Goal: Task Accomplishment & Management: Complete application form

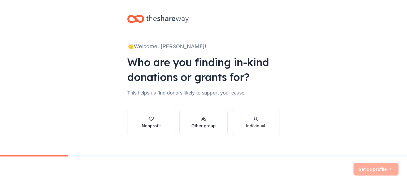
click at [152, 122] on div "Nonprofit" at bounding box center [151, 122] width 19 height 13
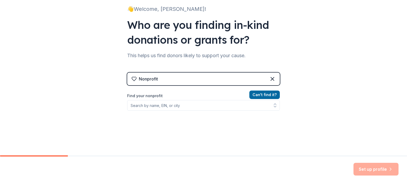
scroll to position [39, 0]
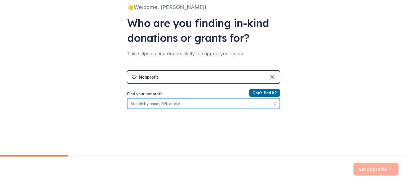
click at [167, 103] on input "Find your nonprofit" at bounding box center [203, 103] width 153 height 11
type input "03"
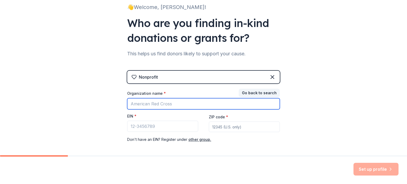
click at [151, 107] on input "Organization name *" at bounding box center [203, 103] width 153 height 11
type input "[PERSON_NAME][GEOGRAPHIC_DATA]"
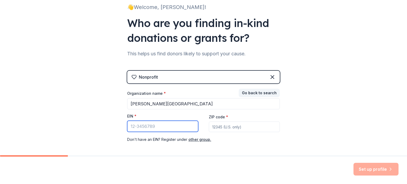
click at [135, 126] on input "EIN *" at bounding box center [162, 126] width 71 height 11
type input "3"
type input "[US_EMPLOYER_IDENTIFICATION_NUMBER]"
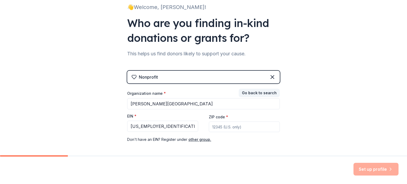
click at [223, 128] on input "ZIP code *" at bounding box center [244, 127] width 71 height 11
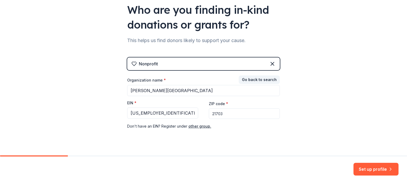
scroll to position [58, 0]
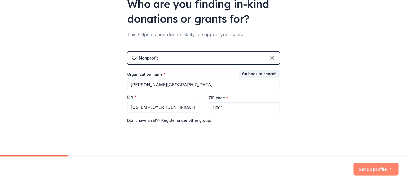
type input "21703"
click at [363, 166] on button "Set up profile" at bounding box center [375, 169] width 45 height 13
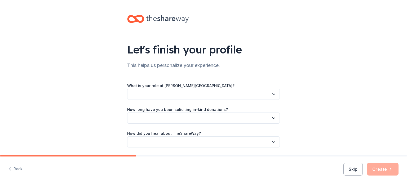
click at [204, 101] on div "What is your role at [PERSON_NAME][GEOGRAPHIC_DATA]? How long have you been sol…" at bounding box center [203, 114] width 153 height 65
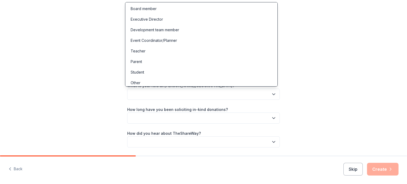
click at [208, 93] on button "button" at bounding box center [203, 94] width 153 height 11
click at [137, 83] on div "Other" at bounding box center [136, 83] width 10 height 6
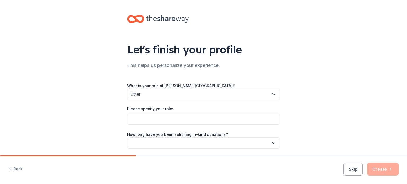
click at [148, 111] on label "Please specify your role:" at bounding box center [150, 108] width 46 height 5
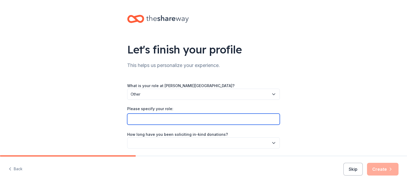
click at [148, 114] on input "Please specify your role:" at bounding box center [203, 119] width 153 height 11
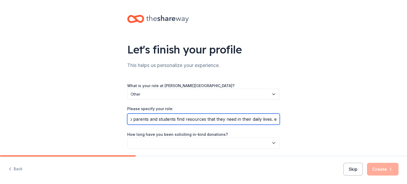
scroll to position [0, 186]
type input "I am the Community Liaison, I do organize some events, I head up the F.C.A. , I…"
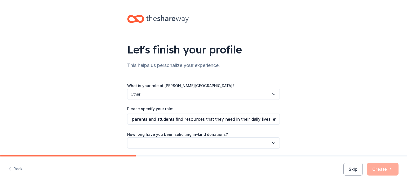
click at [202, 142] on button "button" at bounding box center [203, 143] width 153 height 11
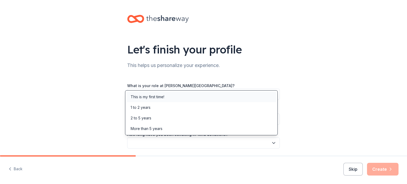
click at [159, 96] on div "This is my first time!" at bounding box center [148, 97] width 34 height 6
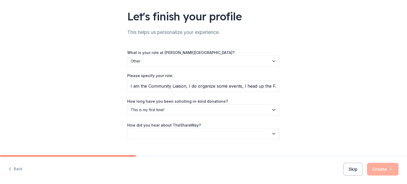
scroll to position [42, 0]
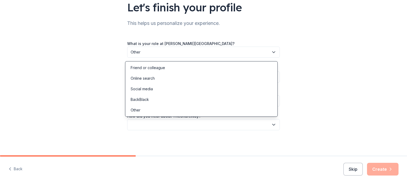
drag, startPoint x: 193, startPoint y: 123, endPoint x: 203, endPoint y: 123, distance: 9.8
click at [193, 123] on button "button" at bounding box center [203, 124] width 153 height 11
click at [157, 67] on div "Friend or colleague" at bounding box center [148, 68] width 34 height 6
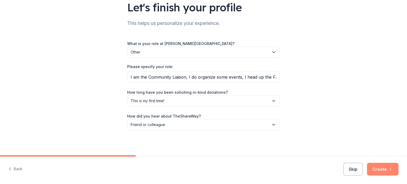
click at [381, 169] on button "Create" at bounding box center [383, 169] width 32 height 13
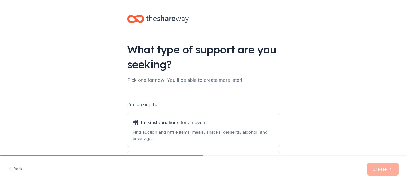
drag, startPoint x: 164, startPoint y: 105, endPoint x: 169, endPoint y: 105, distance: 4.5
click at [165, 105] on div "I'm looking for..." at bounding box center [203, 104] width 153 height 8
drag, startPoint x: 164, startPoint y: 97, endPoint x: 165, endPoint y: 94, distance: 2.7
click at [164, 96] on div "I'm looking for... In-kind donations for an event Find auction and raffle items…" at bounding box center [203, 137] width 153 height 96
click at [164, 91] on div "I'm looking for... In-kind donations for an event Find auction and raffle items…" at bounding box center [203, 137] width 153 height 96
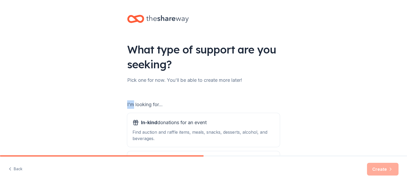
click at [134, 85] on div "What type of support are you seeking? Pick one for now. You'll be able to creat…" at bounding box center [204, 107] width 170 height 214
click at [165, 105] on div "I'm looking for..." at bounding box center [203, 104] width 153 height 8
drag, startPoint x: 177, startPoint y: 104, endPoint x: 183, endPoint y: 104, distance: 5.6
click at [178, 104] on div "I'm looking for..." at bounding box center [203, 104] width 153 height 8
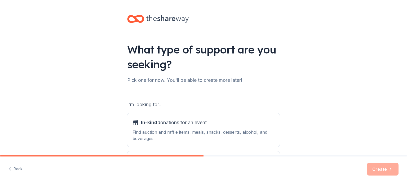
drag, startPoint x: 212, startPoint y: 104, endPoint x: 216, endPoint y: 99, distance: 6.8
click at [214, 103] on div "I'm looking for..." at bounding box center [203, 104] width 153 height 8
click at [225, 86] on div "What type of support are you seeking? Pick one for now. You'll be able to creat…" at bounding box center [204, 107] width 170 height 214
click at [213, 132] on div "Find auction and raffle items, meals, snacks, desserts, alcohol, and beverages." at bounding box center [203, 135] width 142 height 13
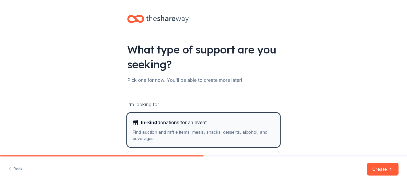
click at [144, 121] on span "In-kind" at bounding box center [149, 123] width 16 height 6
click at [166, 102] on div "I'm looking for..." at bounding box center [203, 104] width 153 height 8
click at [127, 129] on button "In-kind donations for an event Find auction and raffle items, meals, snacks, de…" at bounding box center [203, 130] width 153 height 34
click at [131, 132] on button "In-kind donations for an event Find auction and raffle items, meals, snacks, de…" at bounding box center [203, 130] width 153 height 34
click at [136, 134] on div "Find auction and raffle items, meals, snacks, desserts, alcohol, and beverages." at bounding box center [203, 135] width 142 height 13
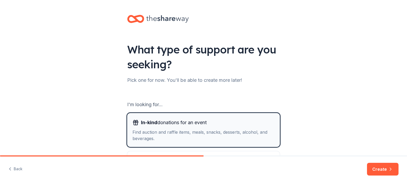
click at [172, 131] on div "Find auction and raffle items, meals, snacks, desserts, alcohol, and beverages." at bounding box center [203, 135] width 142 height 13
click at [171, 137] on div "Find auction and raffle items, meals, snacks, desserts, alcohol, and beverages." at bounding box center [203, 135] width 142 height 13
drag, startPoint x: 180, startPoint y: 128, endPoint x: 169, endPoint y: 126, distance: 11.2
click at [169, 126] on span "In-kind donations for an event" at bounding box center [174, 122] width 66 height 8
click at [166, 100] on div "I'm looking for... In-kind donations for an event Find auction and raffle items…" at bounding box center [203, 137] width 153 height 96
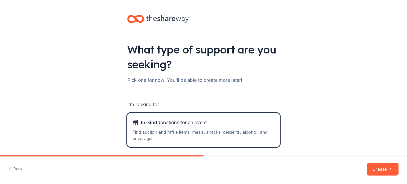
click at [140, 87] on div "What type of support are you seeking? Pick one for now. You'll be able to creat…" at bounding box center [204, 107] width 170 height 214
click at [202, 85] on div "What type of support are you seeking? Pick one for now. You'll be able to creat…" at bounding box center [204, 107] width 170 height 214
click at [236, 87] on div "What type of support are you seeking? Pick one for now. You'll be able to creat…" at bounding box center [204, 107] width 170 height 214
click at [210, 133] on div "Find auction and raffle items, meals, snacks, desserts, alcohol, and beverages." at bounding box center [203, 135] width 142 height 13
click at [380, 166] on button "Create" at bounding box center [383, 169] width 32 height 13
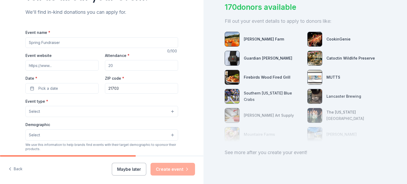
scroll to position [55, 0]
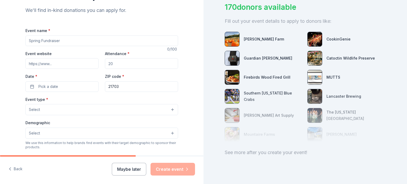
click at [58, 40] on input "Event name *" at bounding box center [101, 41] width 153 height 11
type input "Multicultural night event"
click at [40, 63] on input "Event website" at bounding box center [61, 63] width 73 height 11
click at [112, 65] on input "Attendance *" at bounding box center [141, 63] width 73 height 11
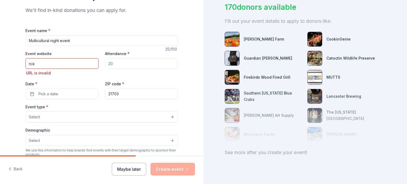
click at [41, 64] on input "n/a" at bounding box center [61, 63] width 73 height 11
type input "n"
click at [111, 65] on input "Attendance *" at bounding box center [141, 63] width 73 height 11
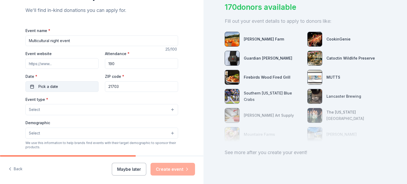
type input "190"
click at [39, 85] on span "Pick a date" at bounding box center [48, 86] width 20 height 6
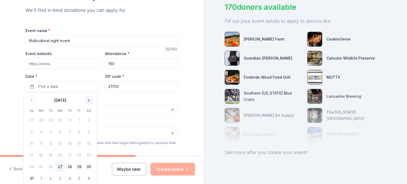
click at [88, 100] on button "Go to next month" at bounding box center [88, 100] width 7 height 7
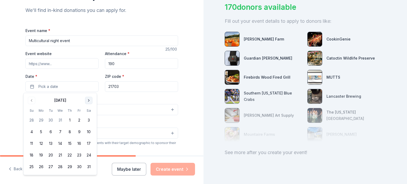
click at [88, 100] on button "Go to next month" at bounding box center [88, 100] width 7 height 7
click at [34, 101] on button "Go to previous month" at bounding box center [31, 100] width 7 height 7
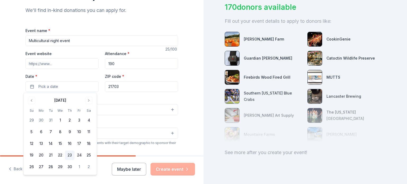
click at [71, 154] on button "23" at bounding box center [70, 156] width 10 height 10
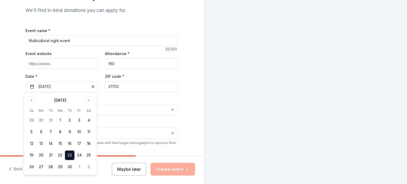
scroll to position [0, 0]
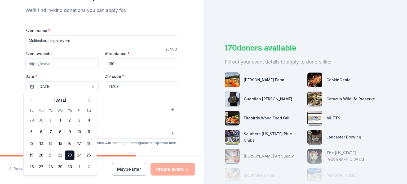
click at [122, 119] on div "Event type * Select Demographic Select We use this information to help brands f…" at bounding box center [101, 152] width 153 height 112
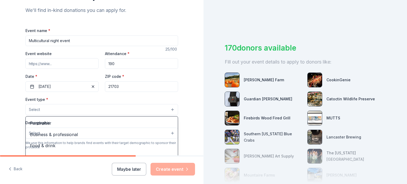
click at [36, 108] on span "Select" at bounding box center [34, 110] width 11 height 6
click at [176, 131] on div "Fundraiser Business & professional Food & drink Health & wellness Hobbies Music…" at bounding box center [101, 148] width 153 height 64
click at [33, 108] on span "Select" at bounding box center [34, 110] width 11 height 6
click at [31, 108] on span "Select" at bounding box center [34, 110] width 11 height 6
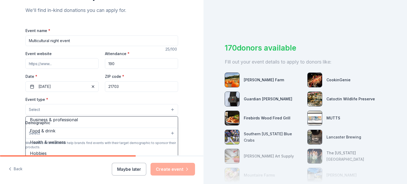
scroll to position [17, 0]
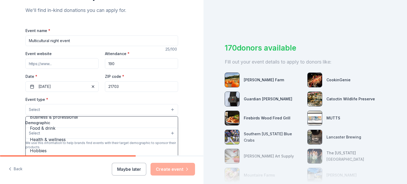
click at [33, 107] on span "Select" at bounding box center [34, 110] width 11 height 6
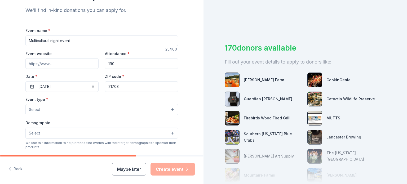
click at [32, 107] on span "Select" at bounding box center [34, 110] width 11 height 6
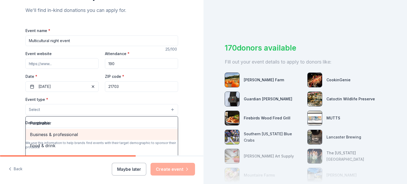
click at [40, 134] on span "Business & professional" at bounding box center [102, 134] width 144 height 7
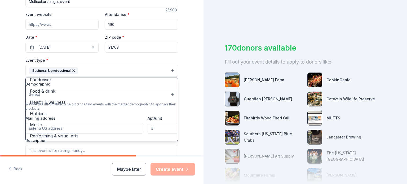
scroll to position [6, 0]
click at [185, 134] on div "Tell us about your event. We'll find in-kind donations you can apply for. Event…" at bounding box center [101, 82] width 203 height 353
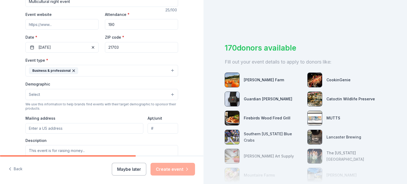
click at [36, 93] on span "Select" at bounding box center [34, 94] width 11 height 6
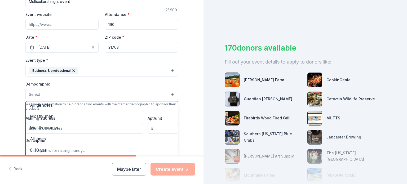
scroll to position [0, 0]
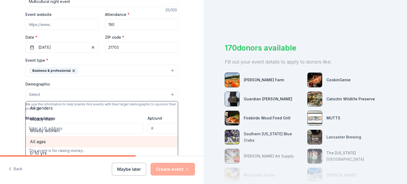
click at [39, 143] on span "All ages" at bounding box center [102, 141] width 144 height 7
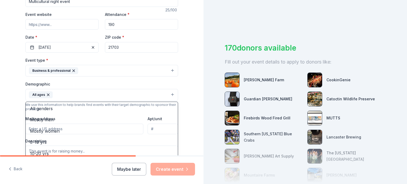
click at [190, 133] on div "Tell us about your event. We'll find in-kind donations you can apply for. Event…" at bounding box center [101, 83] width 203 height 354
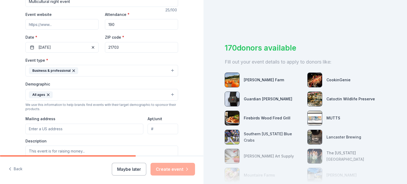
click at [54, 131] on input "Mailing address" at bounding box center [84, 129] width 118 height 11
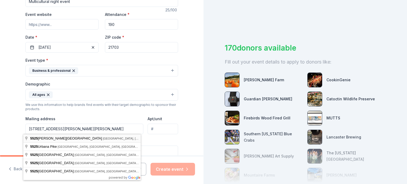
type input "[STREET_ADDRESS][PERSON_NAME][PERSON_NAME]"
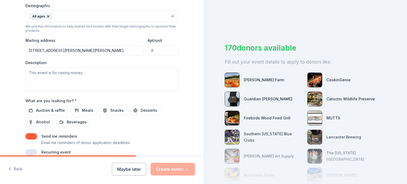
scroll to position [180, 0]
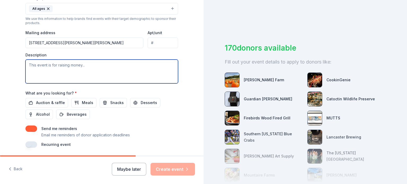
click at [28, 67] on textarea at bounding box center [101, 72] width 153 height 24
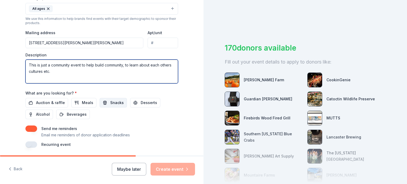
type textarea "This is just a community event to help build community, to learn about each oth…"
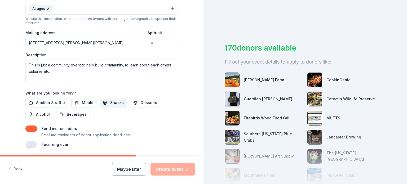
click at [110, 101] on span "Snacks" at bounding box center [117, 103] width 14 height 6
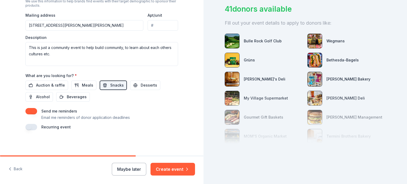
scroll to position [43, 0]
click at [174, 166] on button "Create event" at bounding box center [173, 169] width 45 height 13
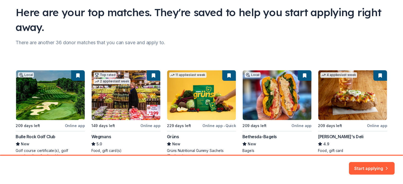
scroll to position [67, 0]
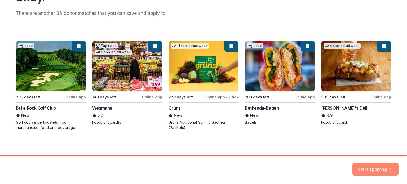
click at [370, 166] on button "Start applying" at bounding box center [375, 166] width 46 height 13
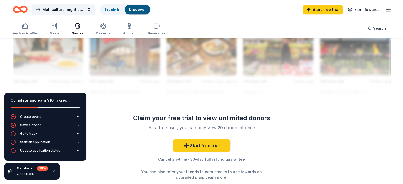
scroll to position [490, 0]
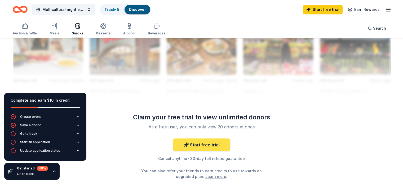
click at [214, 145] on link "Start free trial" at bounding box center [201, 145] width 57 height 13
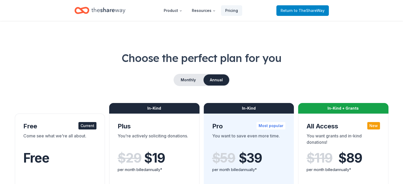
click at [291, 9] on span "Return to TheShareWay" at bounding box center [303, 10] width 44 height 6
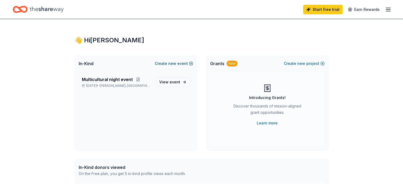
click at [182, 63] on button "Create new event" at bounding box center [174, 63] width 38 height 6
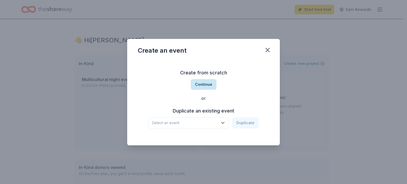
click at [208, 85] on button "Continue" at bounding box center [204, 84] width 26 height 11
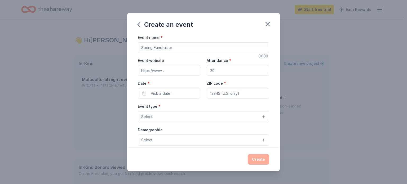
click at [165, 47] on input "Event name *" at bounding box center [203, 47] width 131 height 11
type input "Clothing Drive"
click at [157, 72] on input "Event website" at bounding box center [169, 70] width 63 height 11
click at [212, 72] on input "Attendance *" at bounding box center [238, 70] width 63 height 11
type input "150"
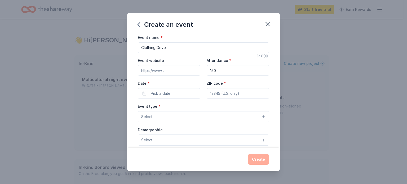
click at [212, 92] on input "ZIP code *" at bounding box center [238, 93] width 63 height 11
type input "21703"
click at [163, 96] on span "Pick a date" at bounding box center [161, 93] width 20 height 6
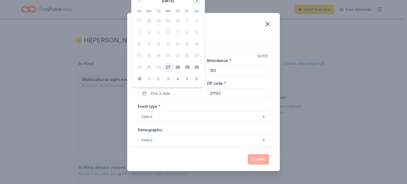
click at [198, 1] on button "Go to next month" at bounding box center [196, 0] width 7 height 7
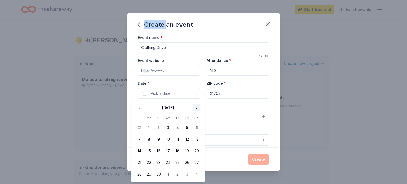
click at [198, 1] on div "Create an event Event name * Clothing Drive 14 /100 Event website Attendance * …" at bounding box center [203, 92] width 407 height 184
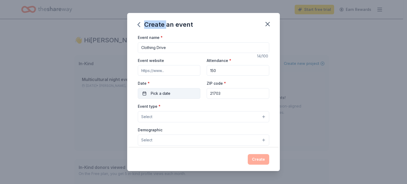
click at [156, 92] on span "Pick a date" at bounding box center [161, 93] width 20 height 6
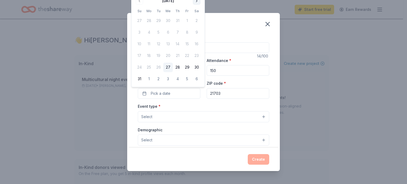
click at [198, 0] on button "Go to next month" at bounding box center [196, 0] width 7 height 7
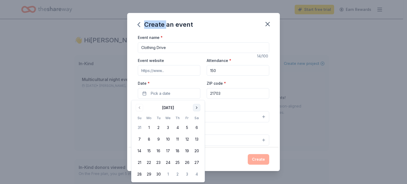
click at [196, 109] on button "Go to next month" at bounding box center [196, 107] width 7 height 7
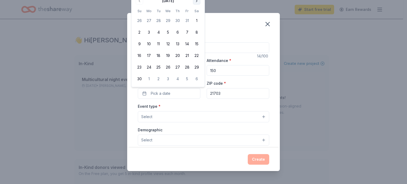
click at [196, 1] on button "Go to next month" at bounding box center [196, 0] width 7 height 7
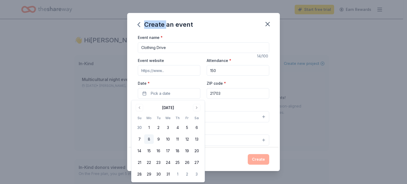
click at [150, 138] on button "8" at bounding box center [149, 140] width 10 height 10
click at [224, 139] on button "Select" at bounding box center [203, 140] width 131 height 11
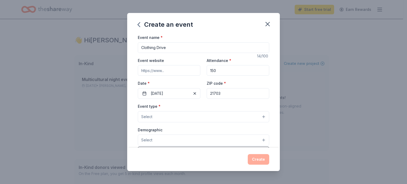
click at [147, 115] on div "Event type * Select Demographic Select All genders Mostly men Mostly women All …" at bounding box center [203, 159] width 131 height 112
click at [149, 114] on span "Select" at bounding box center [146, 117] width 11 height 6
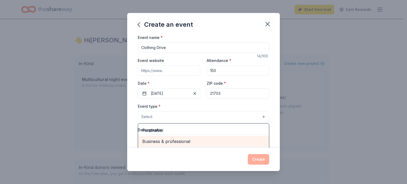
click at [175, 141] on span "Business & professional" at bounding box center [203, 141] width 122 height 7
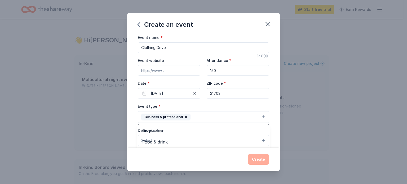
click at [312, 122] on div "Create an event Event name * Clothing Drive 14 /100 Event website Attendance * …" at bounding box center [203, 92] width 407 height 184
click at [157, 131] on label "Demographic" at bounding box center [150, 130] width 25 height 5
click at [147, 142] on span "Select" at bounding box center [146, 141] width 11 height 6
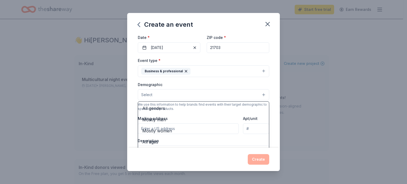
scroll to position [48, 0]
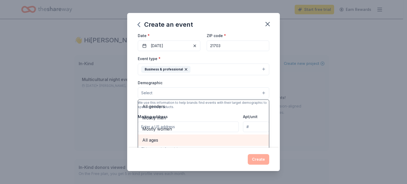
click at [152, 141] on span "All ages" at bounding box center [203, 140] width 122 height 7
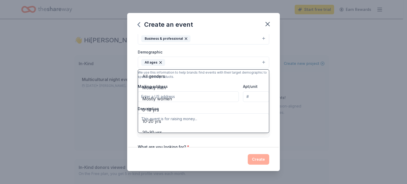
scroll to position [79, 0]
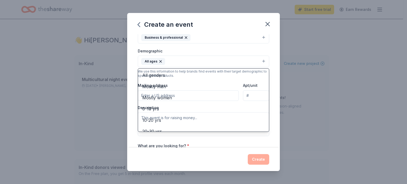
click at [243, 52] on div "Demographic All ages All genders Mostly men Mostly women 0-10 yrs 10-20 yrs 20-…" at bounding box center [203, 58] width 131 height 20
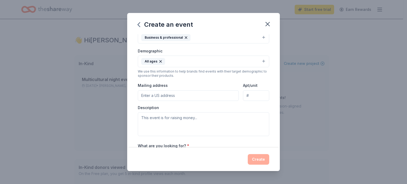
click at [175, 96] on input "Mailing address" at bounding box center [188, 95] width 101 height 11
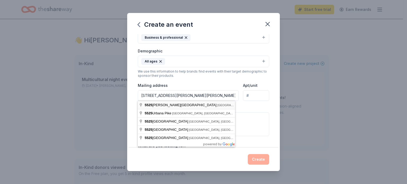
type input "[STREET_ADDRESS][PERSON_NAME][PERSON_NAME]"
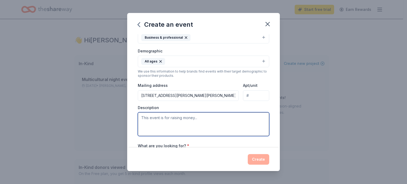
click at [147, 119] on textarea at bounding box center [203, 124] width 131 height 24
click at [240, 116] on textarea "This evernt is to help those in need of clothing. I gather items for 3 months o…" at bounding box center [203, 124] width 131 height 24
click at [187, 125] on textarea "This evernt is to help those in need of clothing. I gather gently used clohing …" at bounding box center [203, 124] width 131 height 24
click at [201, 123] on textarea "This evernt is to help those in need of clothing. I gather gently used clohing …" at bounding box center [203, 124] width 131 height 24
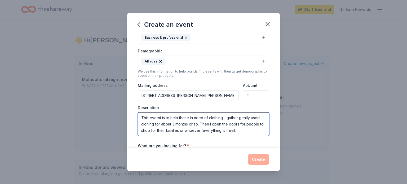
type textarea "This evernt is to help those in need of clothing. I gather gently used clohing …"
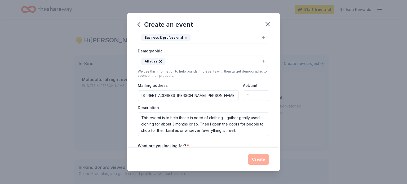
click at [159, 154] on div "Create" at bounding box center [203, 159] width 131 height 11
click at [167, 148] on div "Create" at bounding box center [203, 159] width 153 height 23
drag, startPoint x: 180, startPoint y: 147, endPoint x: 210, endPoint y: 149, distance: 30.0
click at [180, 147] on label "What are you looking for? *" at bounding box center [163, 145] width 51 height 5
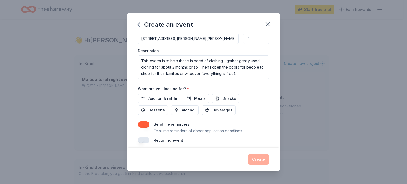
scroll to position [140, 0]
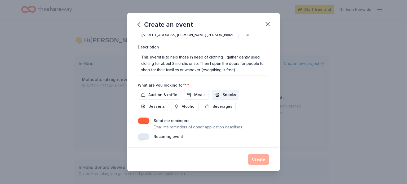
click at [225, 96] on span "Snacks" at bounding box center [230, 95] width 14 height 6
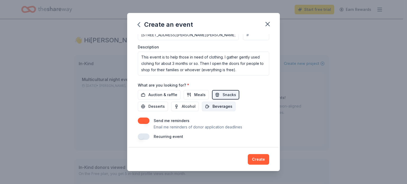
click at [222, 106] on span "Beverages" at bounding box center [223, 106] width 20 height 6
click at [165, 93] on span "Auction & raffle" at bounding box center [162, 95] width 29 height 6
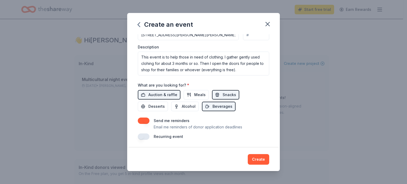
click at [254, 158] on button "Create" at bounding box center [258, 159] width 21 height 11
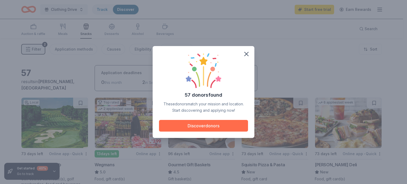
click at [204, 128] on button "Discover donors" at bounding box center [203, 126] width 89 height 12
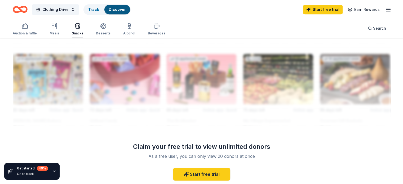
scroll to position [483, 0]
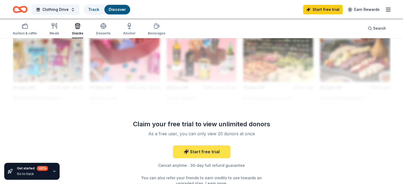
click at [217, 151] on link "Start free trial" at bounding box center [201, 151] width 57 height 13
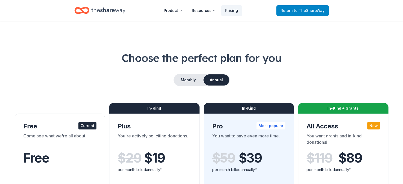
click at [288, 11] on span "Return to TheShareWay" at bounding box center [303, 10] width 44 height 6
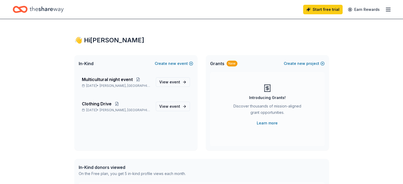
click at [385, 8] on icon "button" at bounding box center [388, 9] width 6 height 6
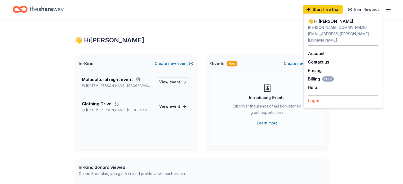
click at [317, 98] on button "Logout" at bounding box center [315, 101] width 14 height 6
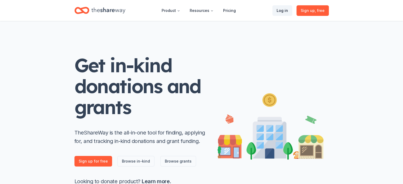
click at [284, 10] on link "Log in" at bounding box center [282, 10] width 20 height 11
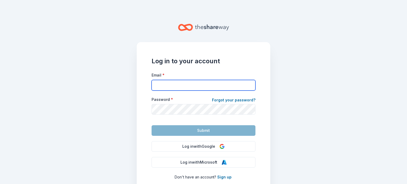
type input "[PERSON_NAME][DOMAIN_NAME][EMAIL_ADDRESS][PERSON_NAME][DOMAIN_NAME]"
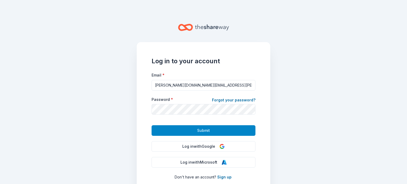
click at [208, 131] on button "Submit" at bounding box center [204, 130] width 104 height 11
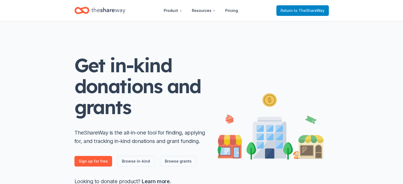
click at [304, 10] on span "to TheShareWay" at bounding box center [309, 10] width 31 height 5
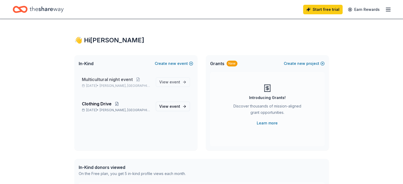
click at [122, 79] on span "Multicultural night event" at bounding box center [107, 79] width 51 height 6
click at [386, 8] on line "button" at bounding box center [388, 8] width 4 height 0
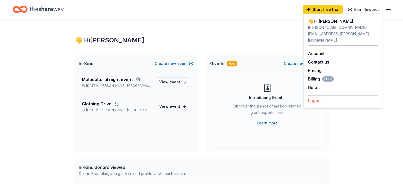
click at [316, 98] on button "Logout" at bounding box center [315, 101] width 14 height 6
